Goal: Answer question/provide support: Share knowledge or assist other users

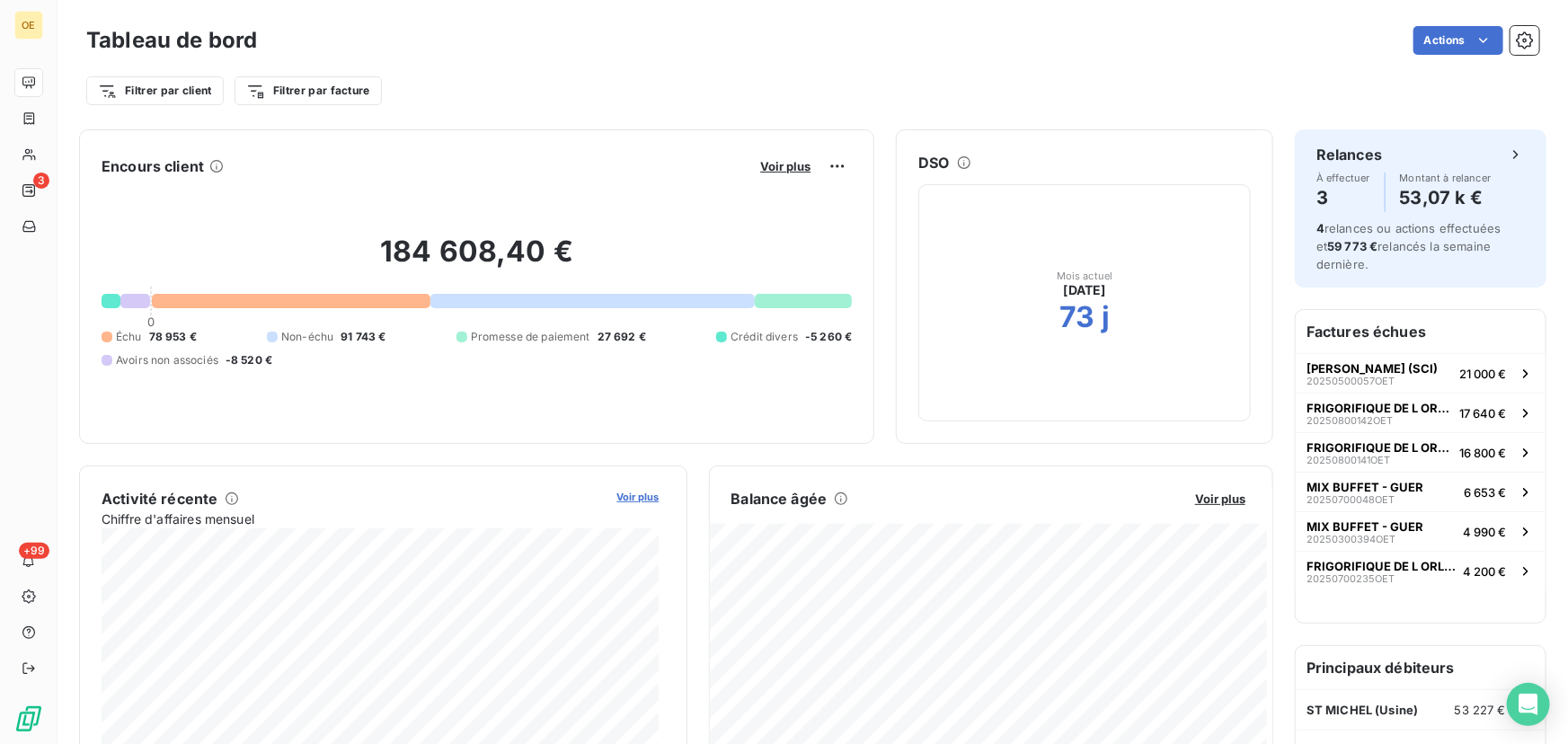
click at [636, 495] on span "Voir plus" at bounding box center [638, 497] width 42 height 13
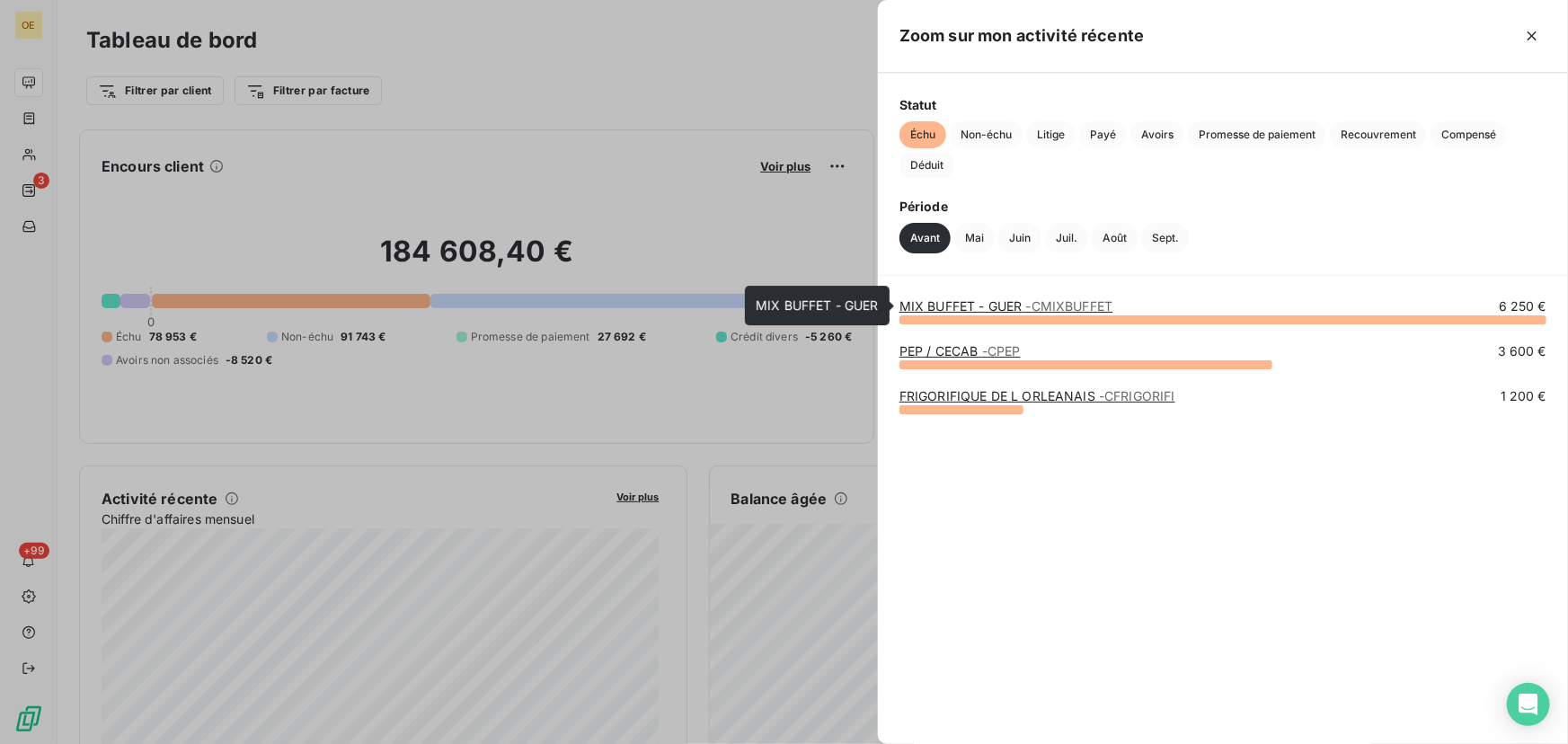
click at [983, 306] on link "MIX BUFFET - GUER - CMIXBUFFET" at bounding box center [1006, 305] width 213 height 15
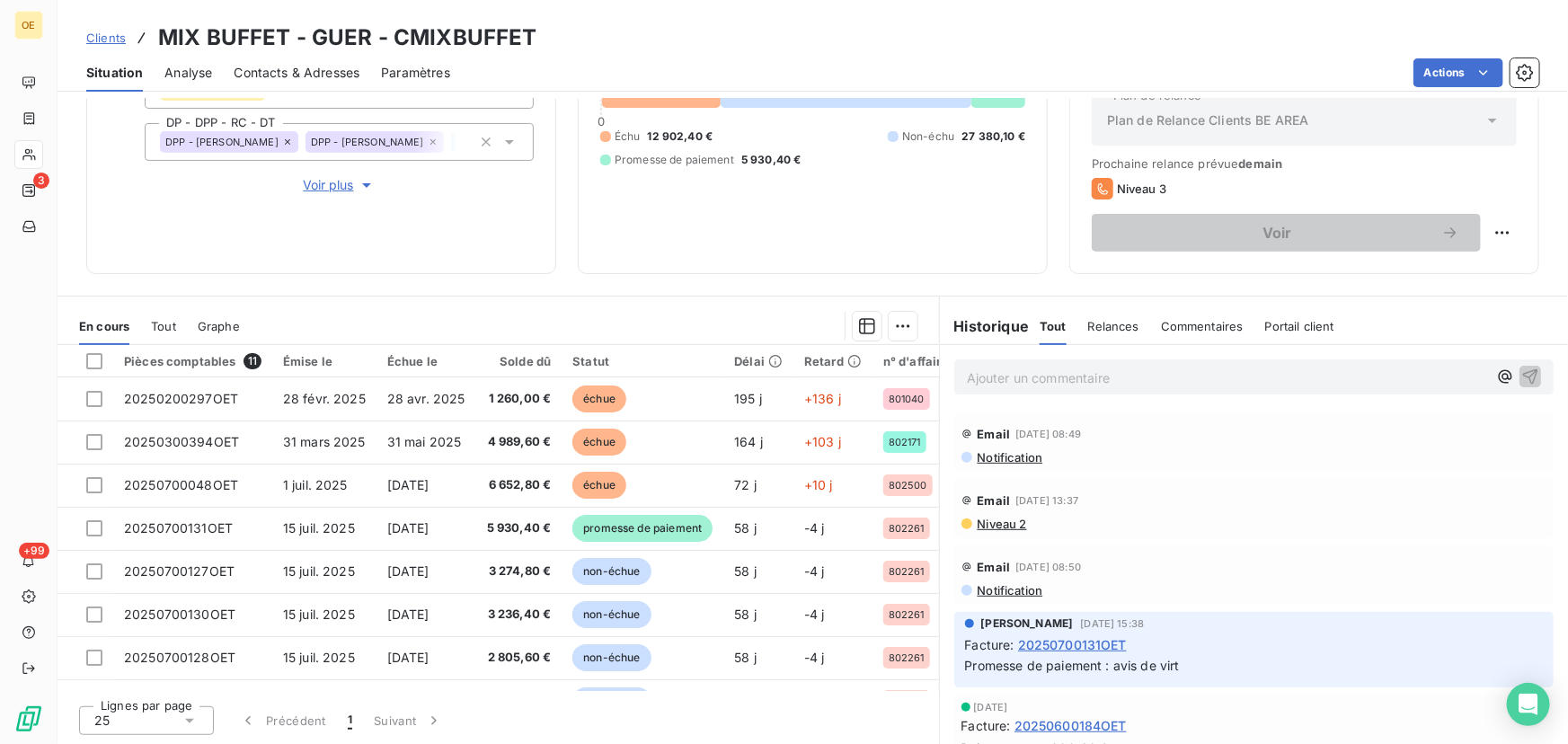
scroll to position [123, 0]
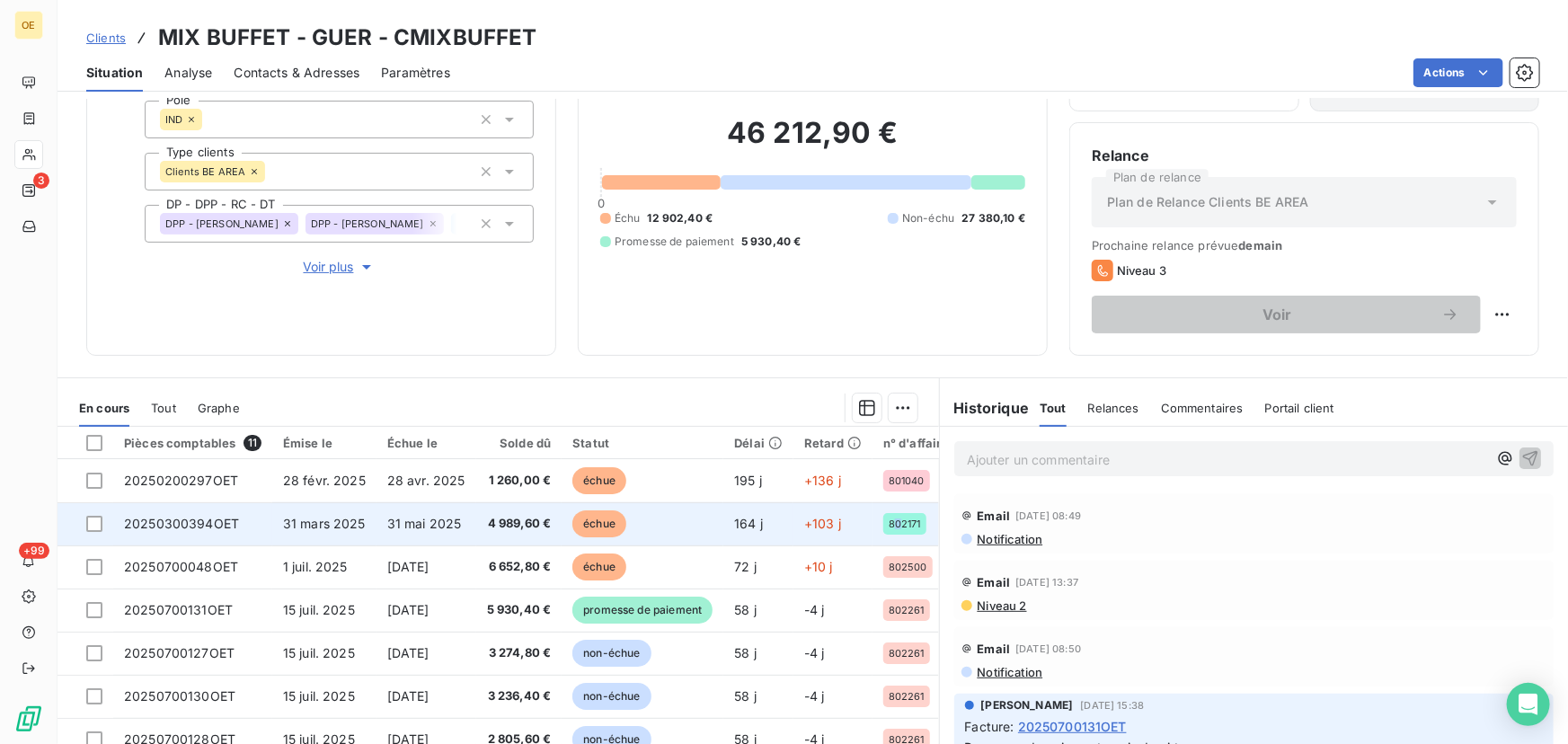
click at [898, 521] on span "802171" at bounding box center [904, 524] width 33 height 11
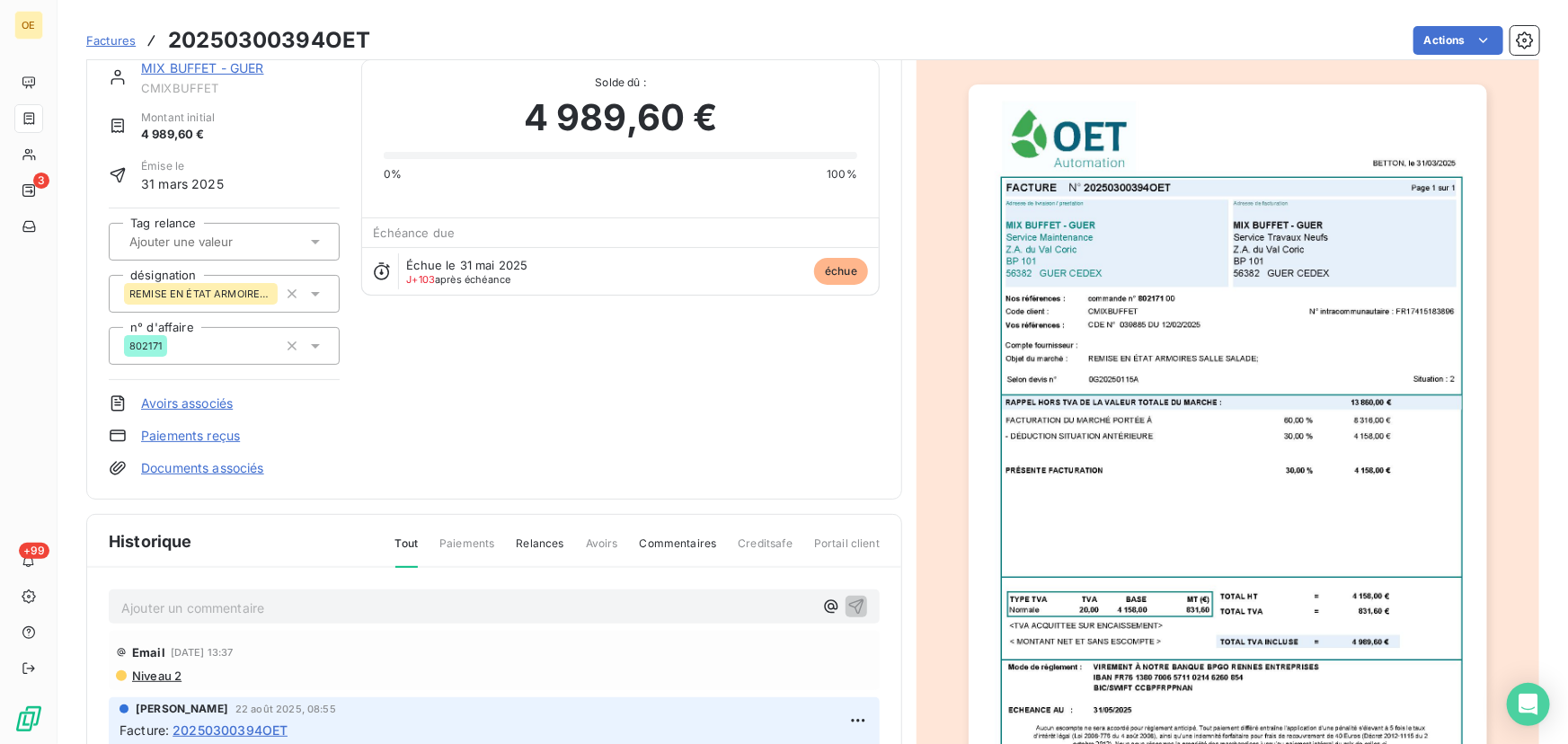
scroll to position [84, 0]
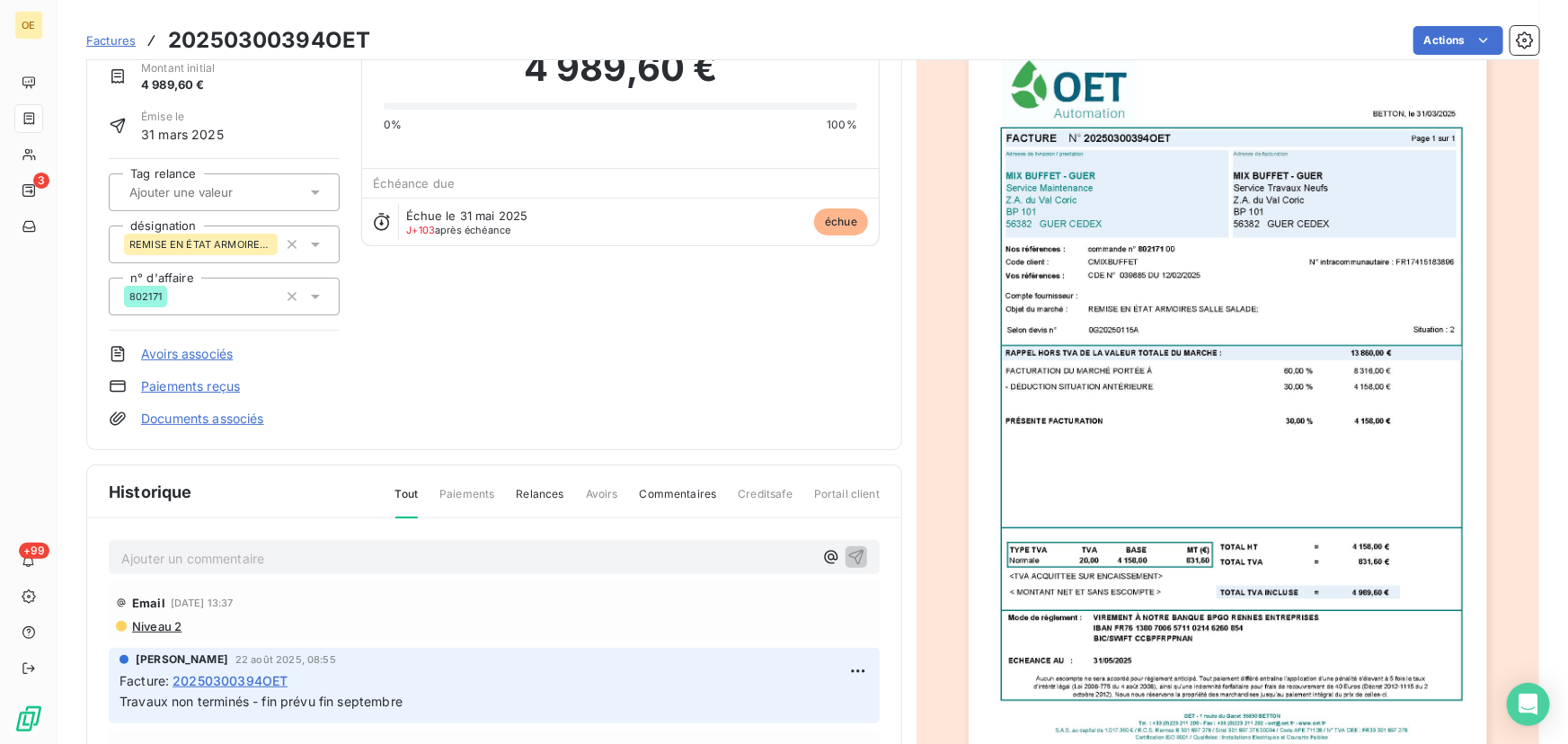
drag, startPoint x: 1143, startPoint y: 456, endPoint x: 1100, endPoint y: 476, distance: 47.4
click at [1100, 476] on img "button" at bounding box center [1227, 400] width 518 height 731
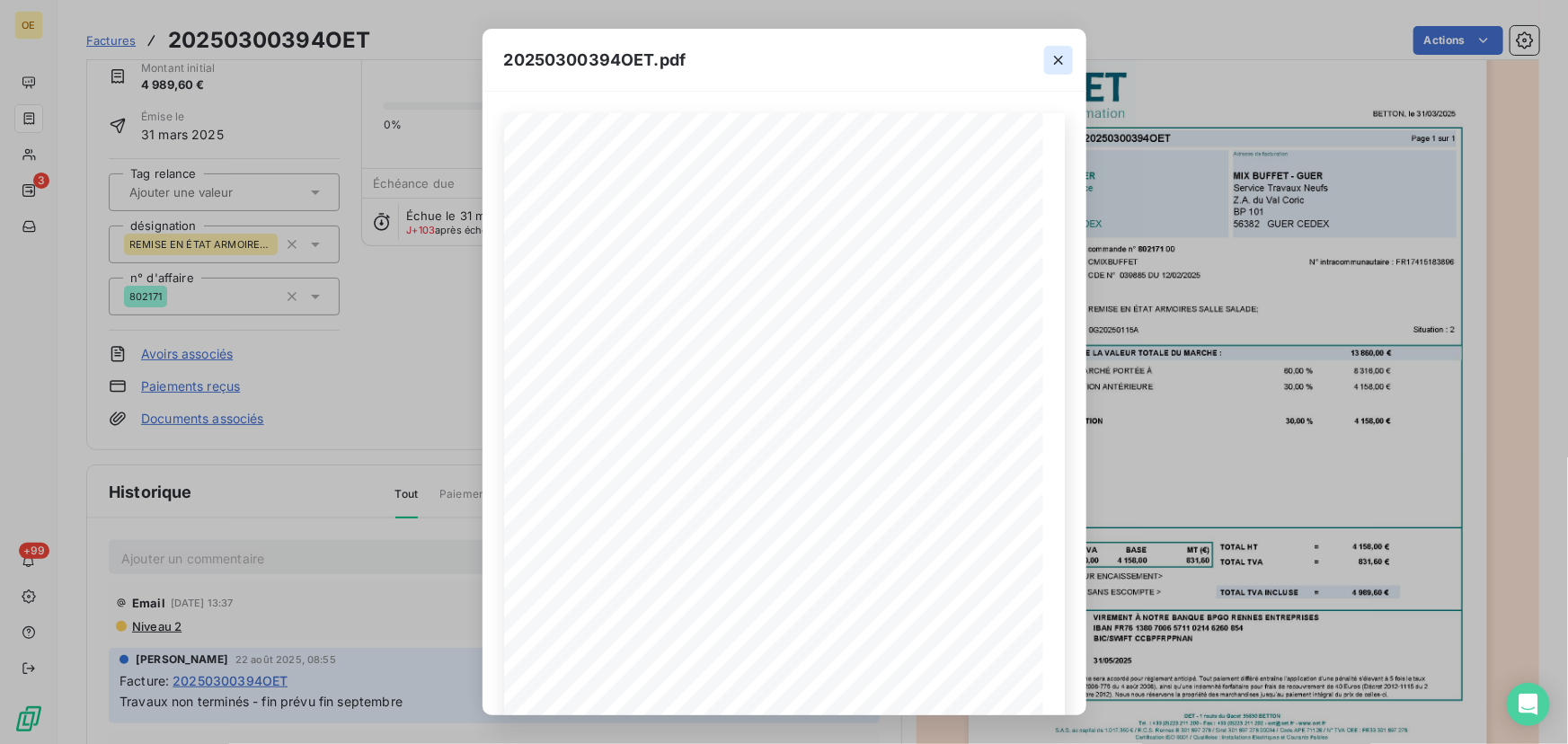
click at [1054, 58] on icon "button" at bounding box center [1058, 60] width 18 height 18
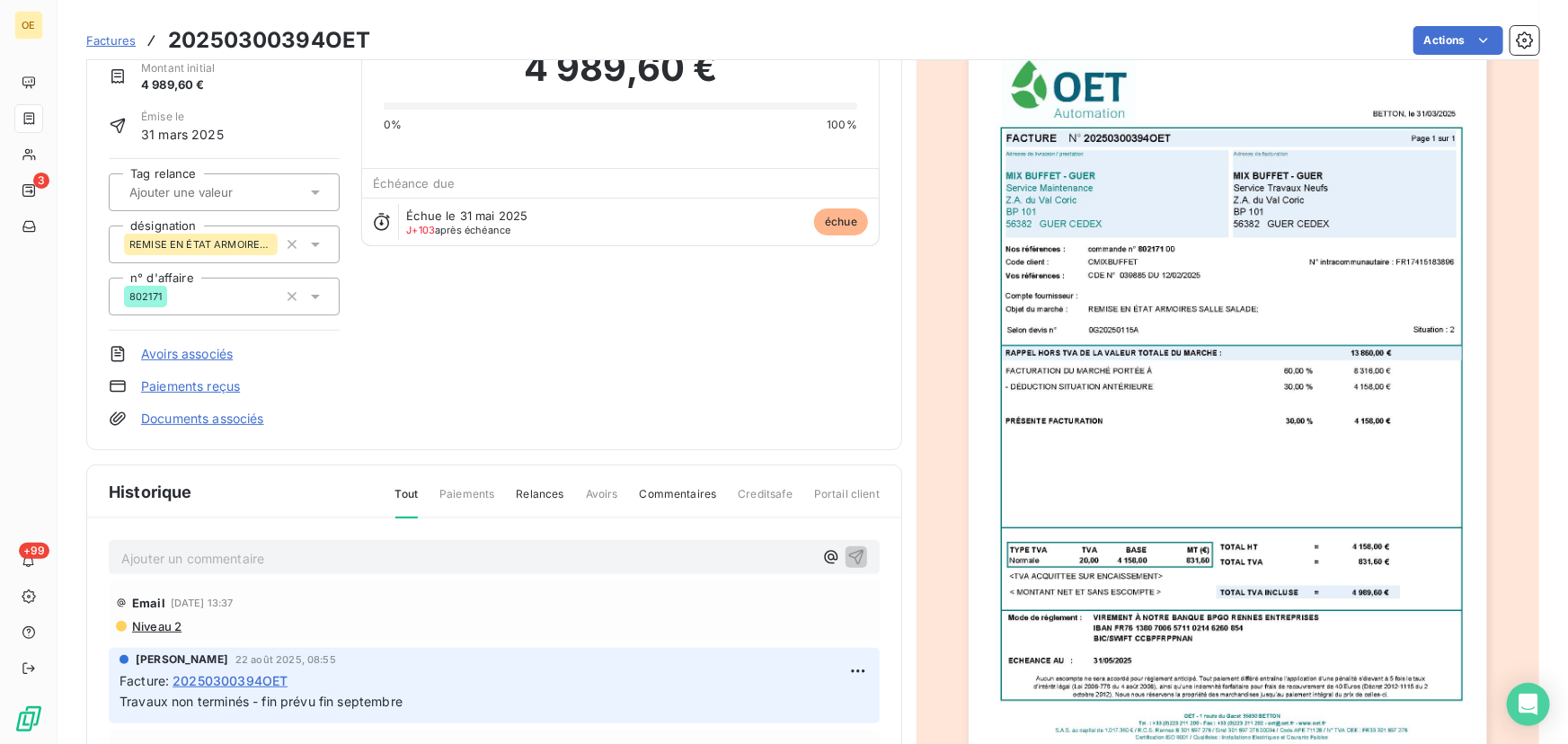
scroll to position [0, 0]
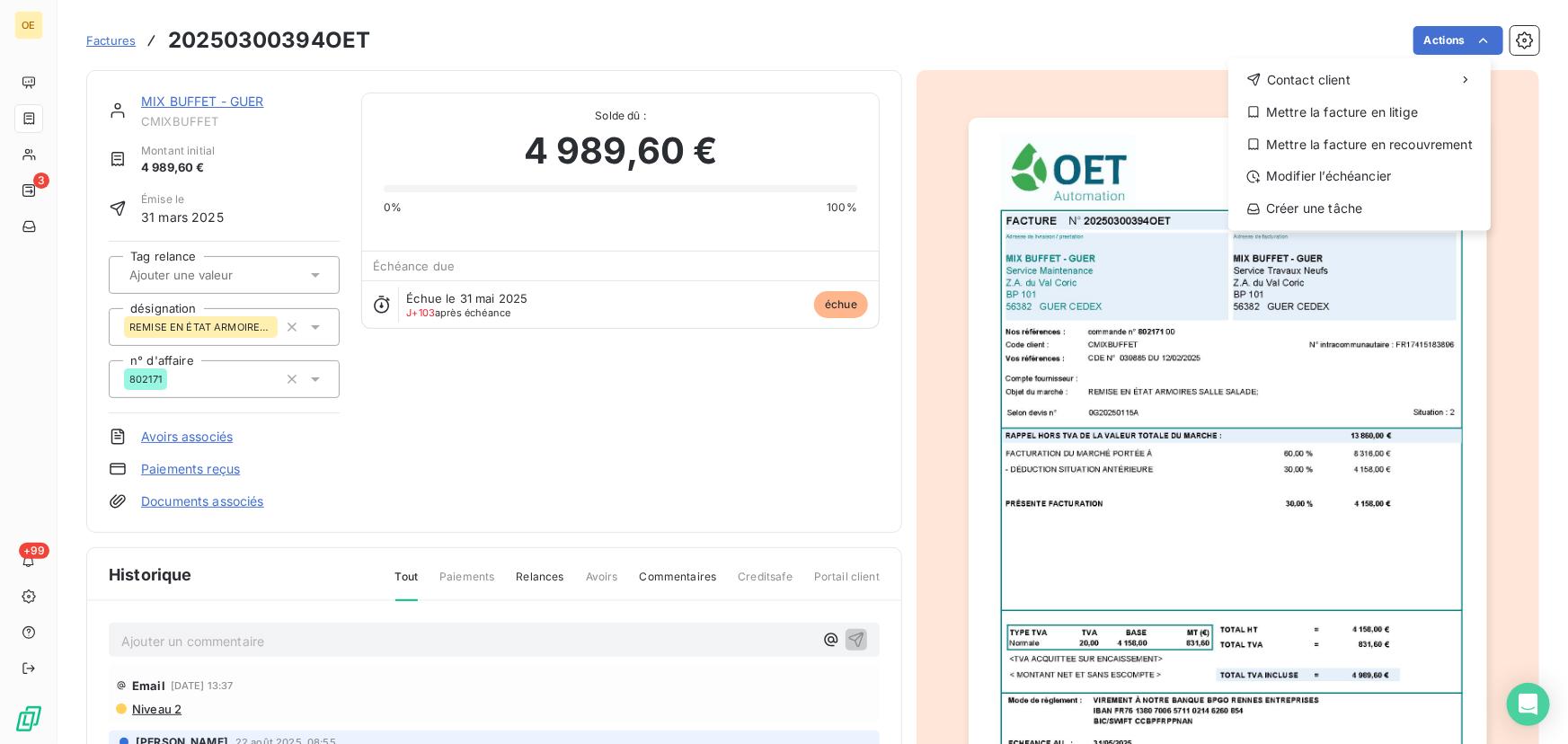
click at [1513, 38] on html "OE 3 +99 Factures 20250300394OET Actions Contact client Mettre la facture en li…" at bounding box center [784, 372] width 1568 height 744
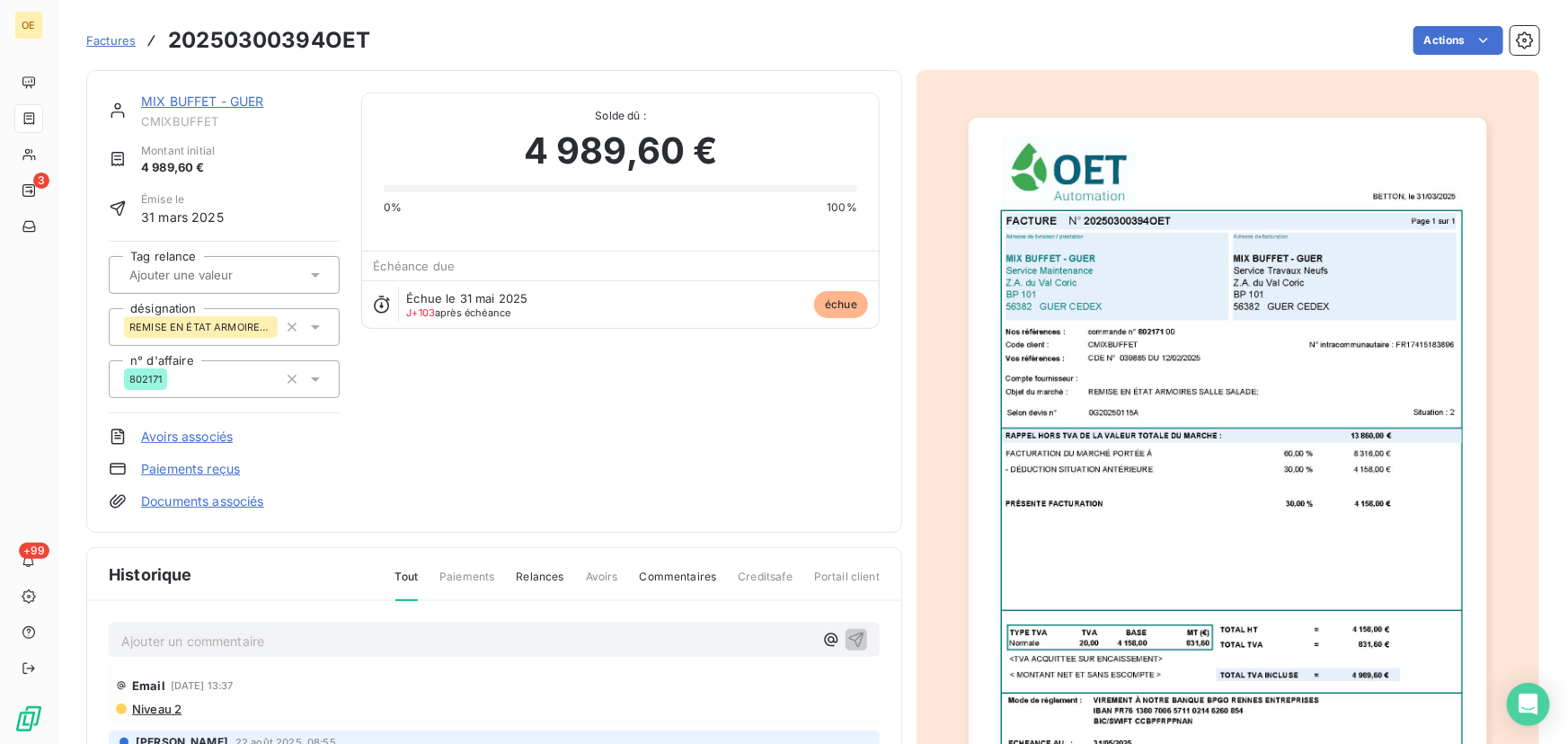
click at [1523, 39] on icon "button" at bounding box center [1525, 41] width 5 height 5
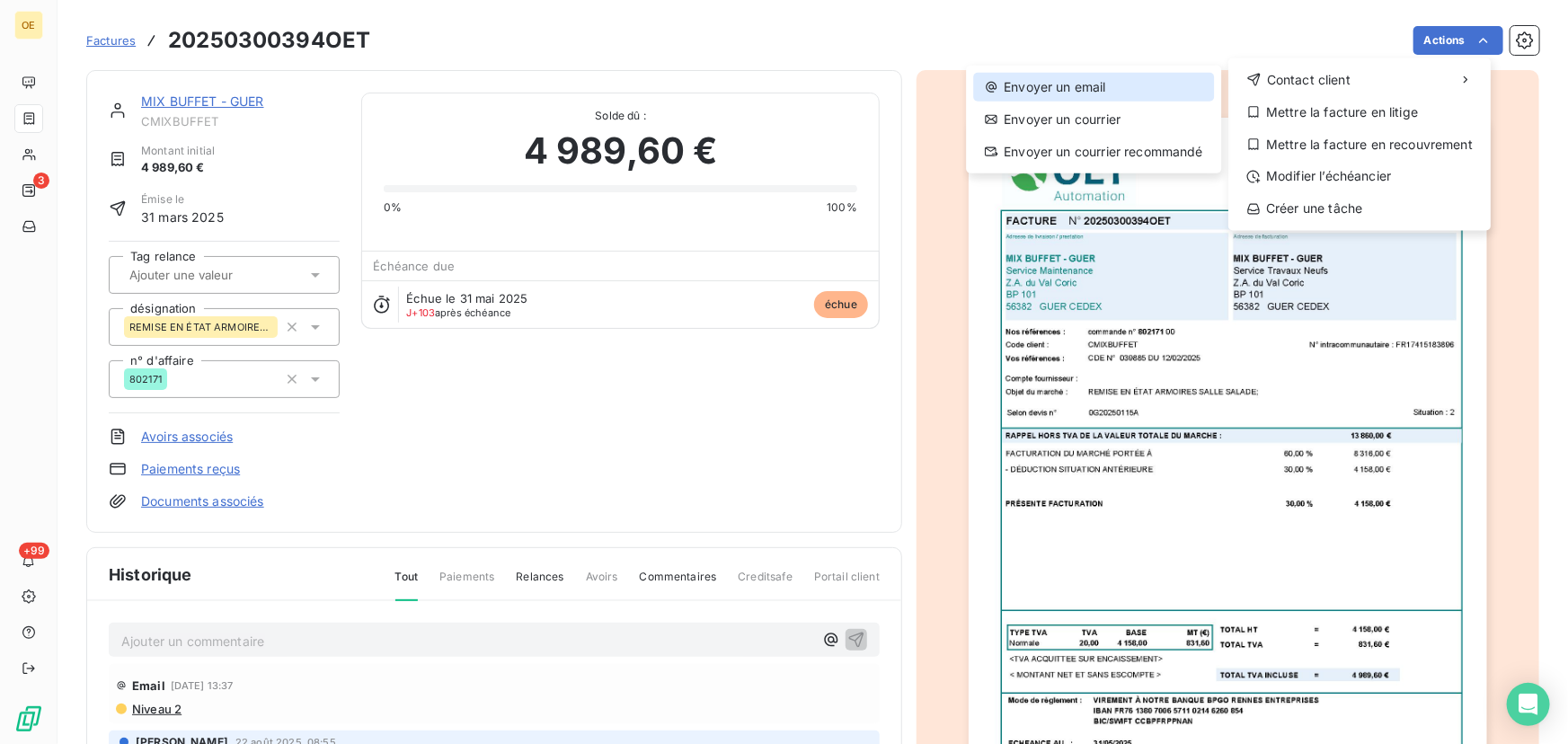
click at [1059, 86] on div "Envoyer un email" at bounding box center [1094, 87] width 241 height 29
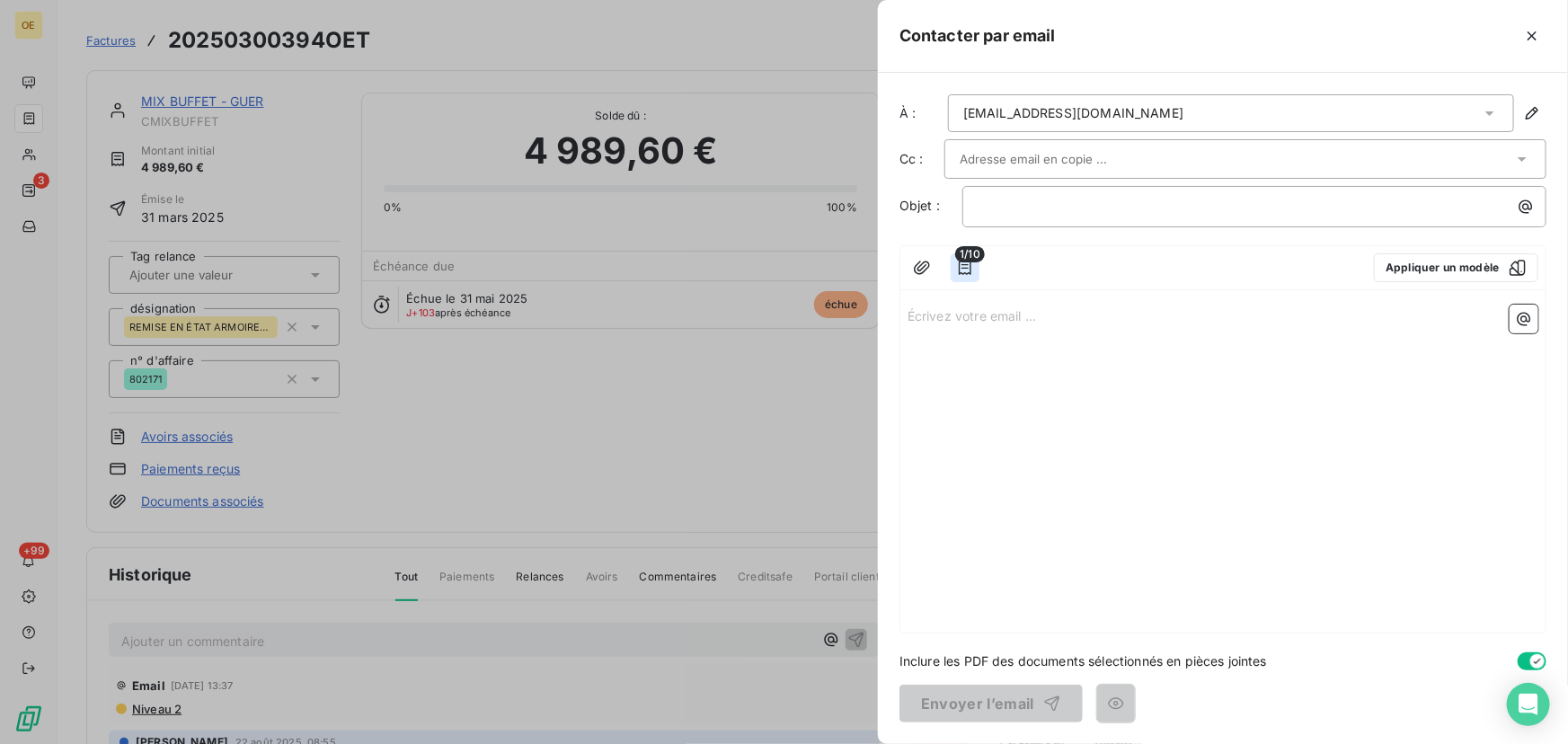
click at [963, 269] on icon "button" at bounding box center [965, 268] width 18 height 18
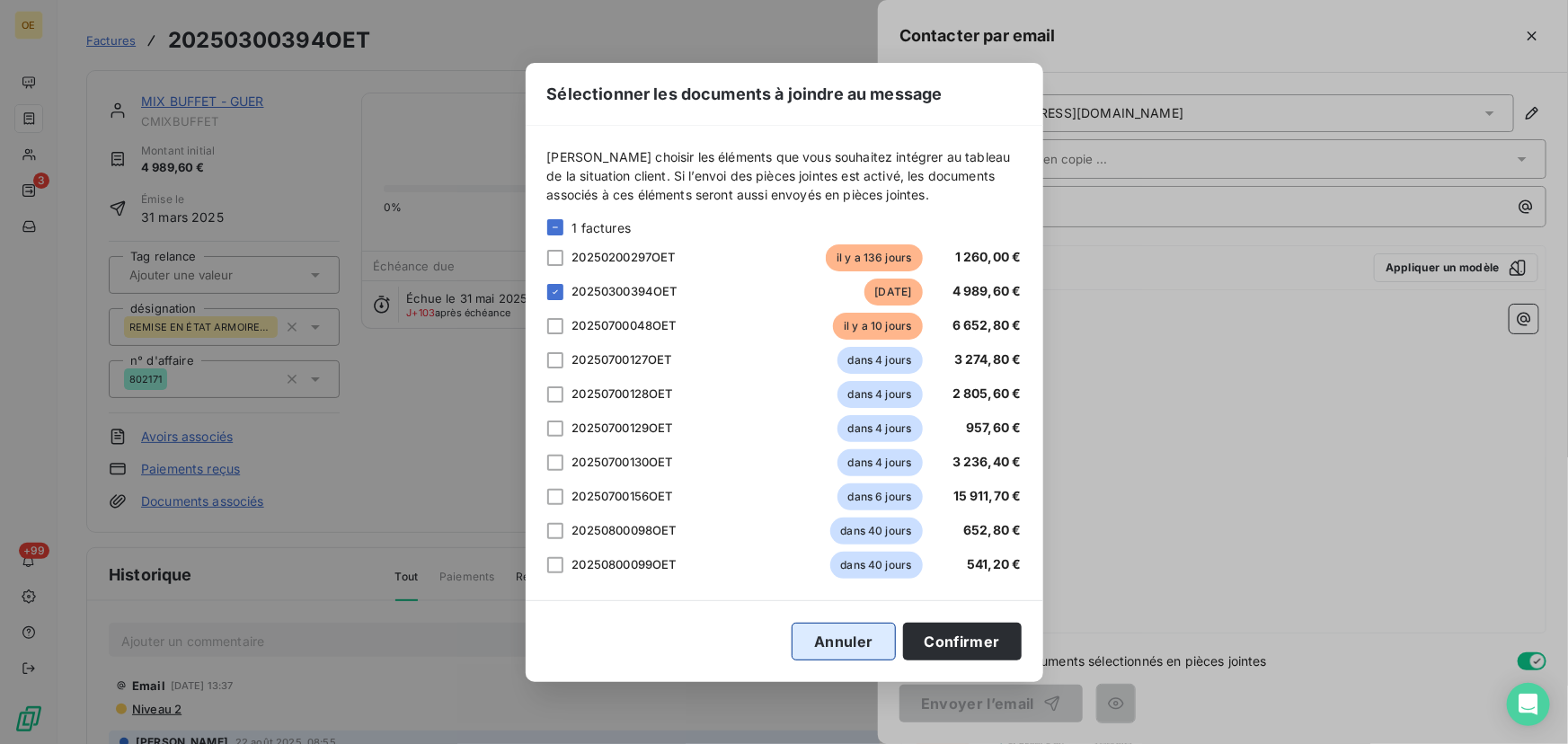
drag, startPoint x: 848, startPoint y: 632, endPoint x: 859, endPoint y: 624, distance: 13.6
click at [848, 633] on button "Annuler" at bounding box center [843, 641] width 104 height 38
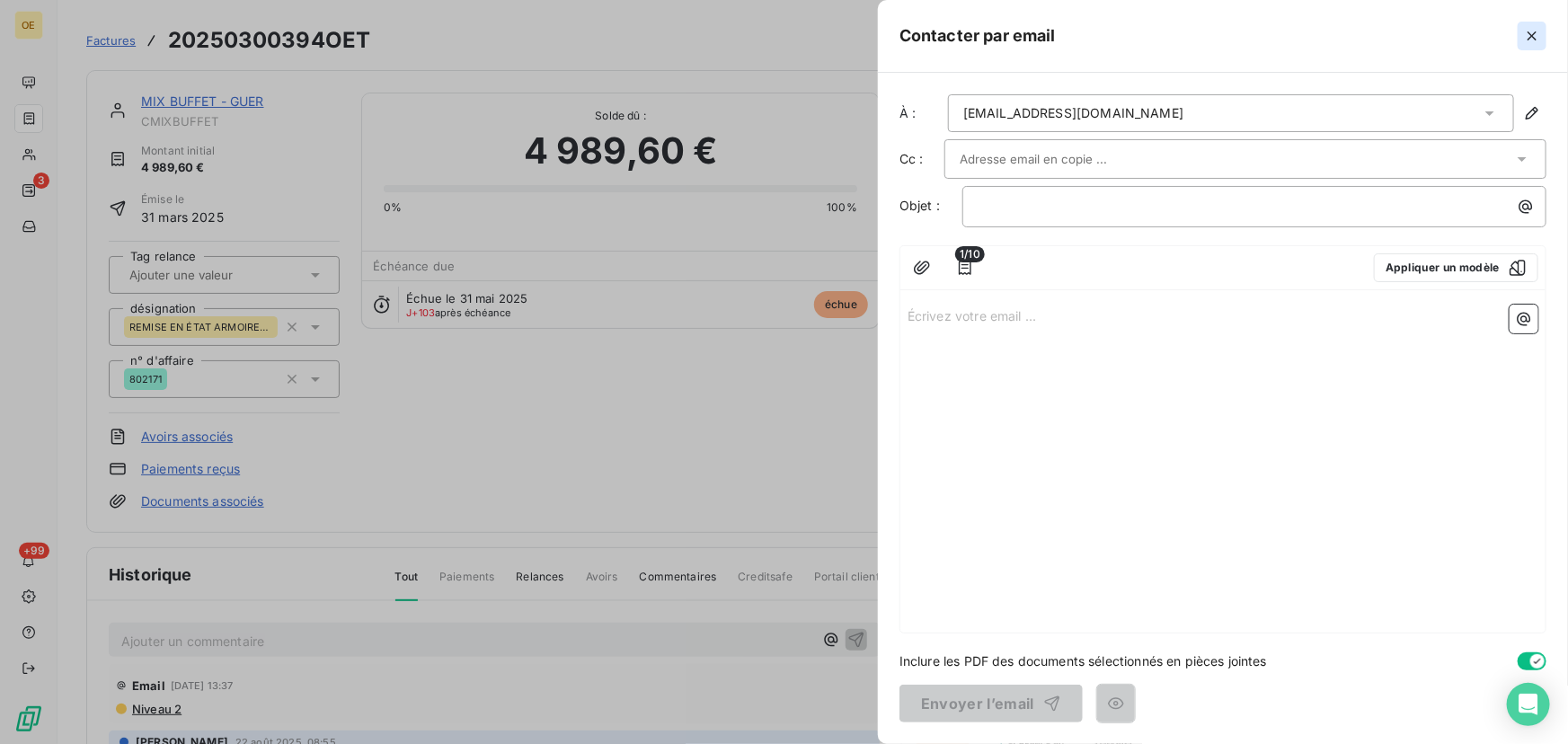
click at [1534, 35] on icon "button" at bounding box center [1531, 36] width 9 height 9
